Goal: Information Seeking & Learning: Learn about a topic

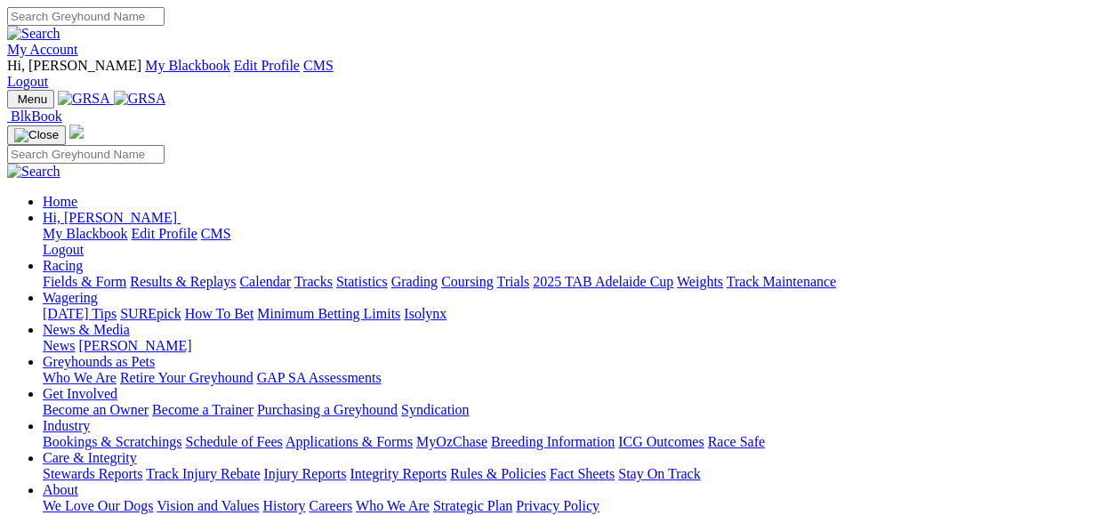
click at [78, 42] on link "My Account" at bounding box center [42, 49] width 71 height 15
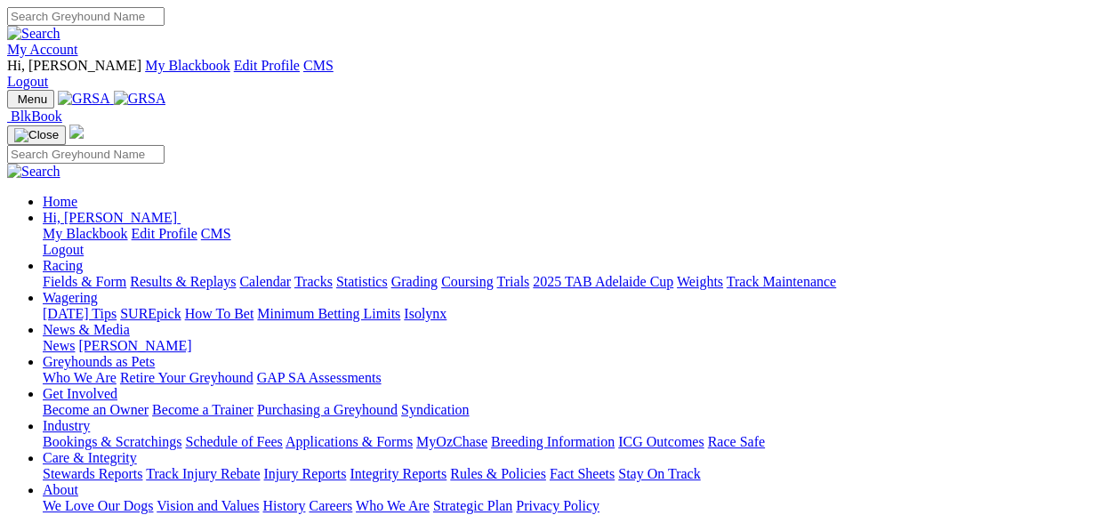
click at [72, 274] on link "Fields & Form" at bounding box center [85, 281] width 84 height 15
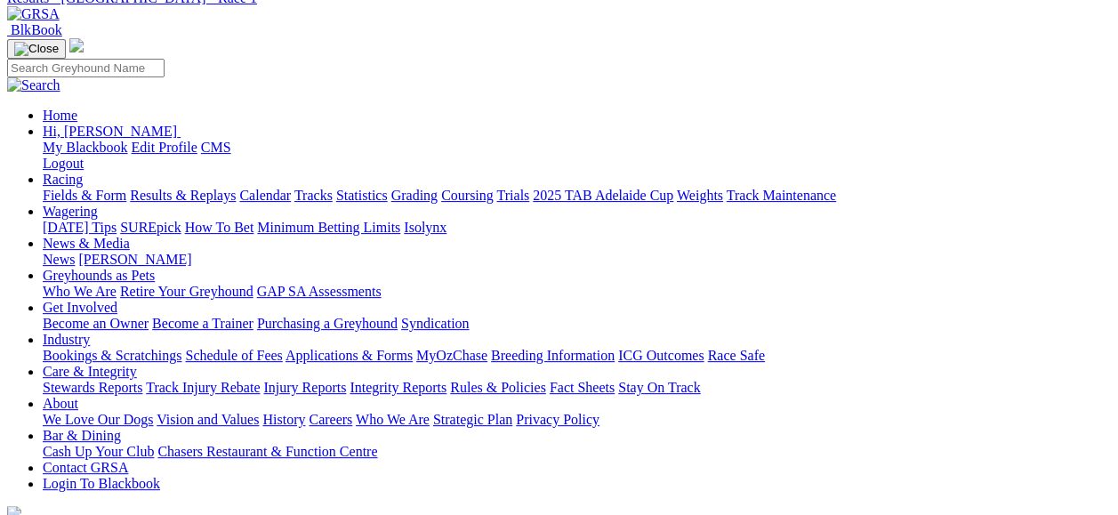
scroll to position [165, 0]
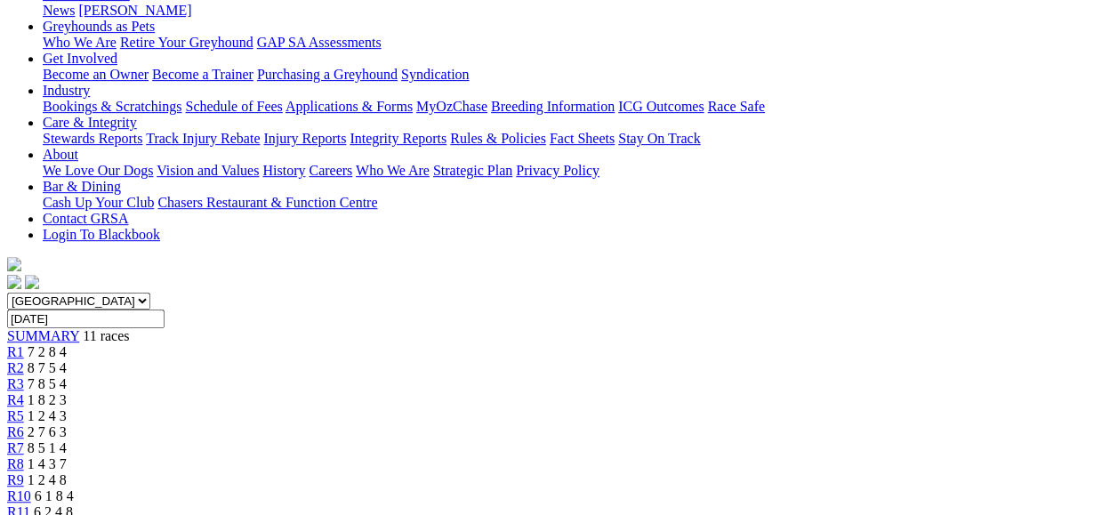
scroll to position [379, 0]
